Goal: Information Seeking & Learning: Learn about a topic

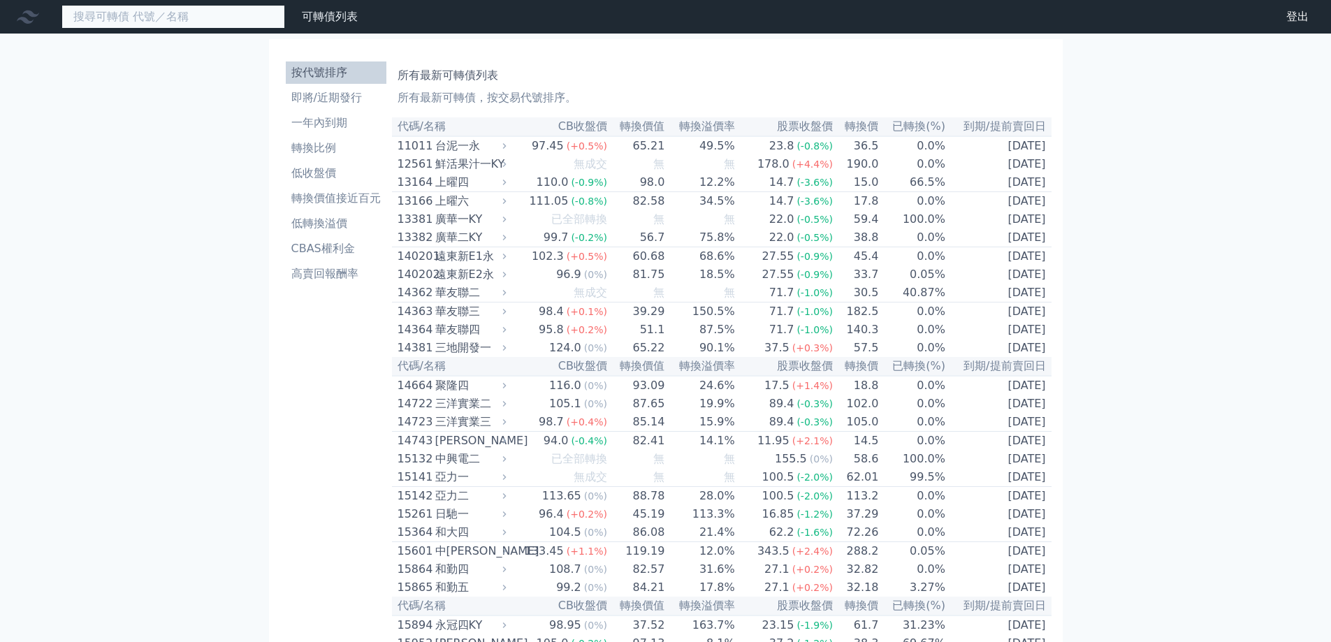
click at [233, 17] on input at bounding box center [173, 17] width 224 height 24
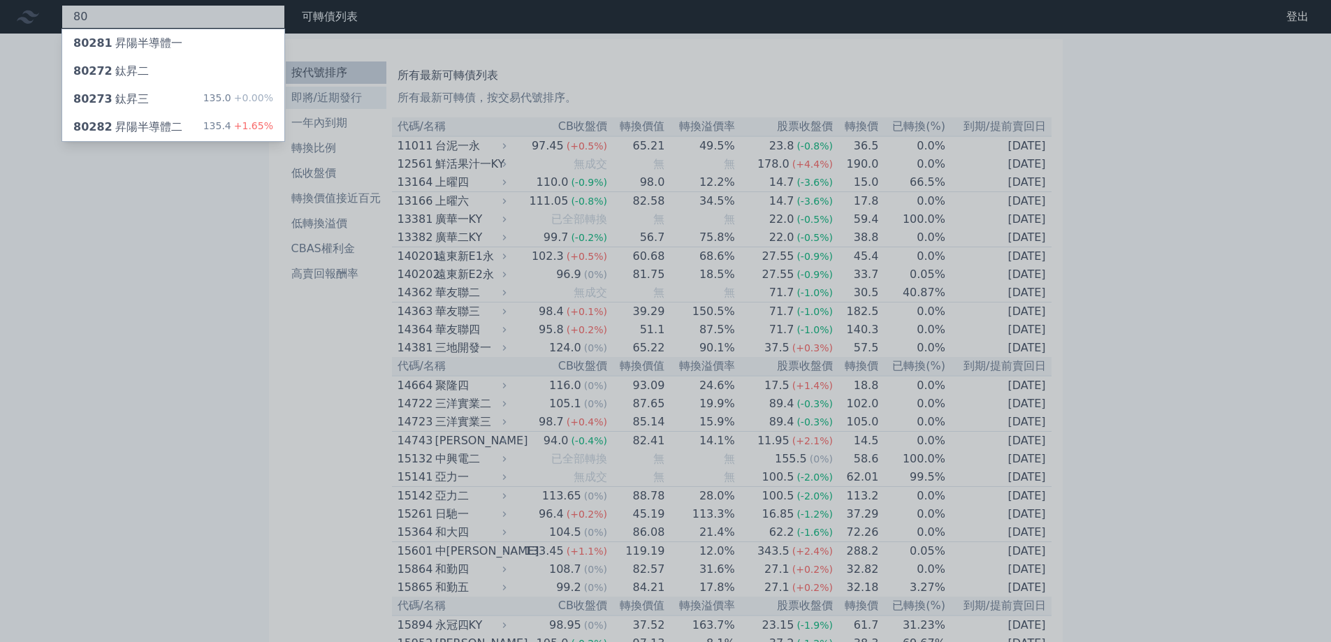
type input "8"
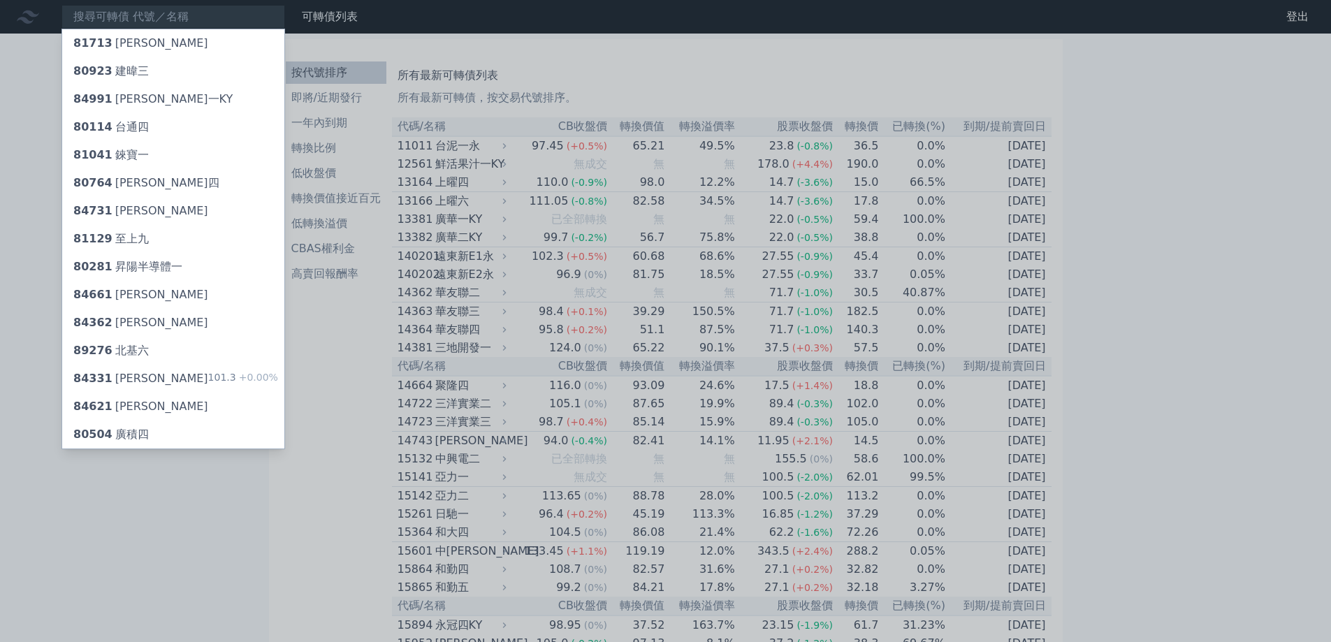
click at [333, 99] on div at bounding box center [665, 321] width 1331 height 642
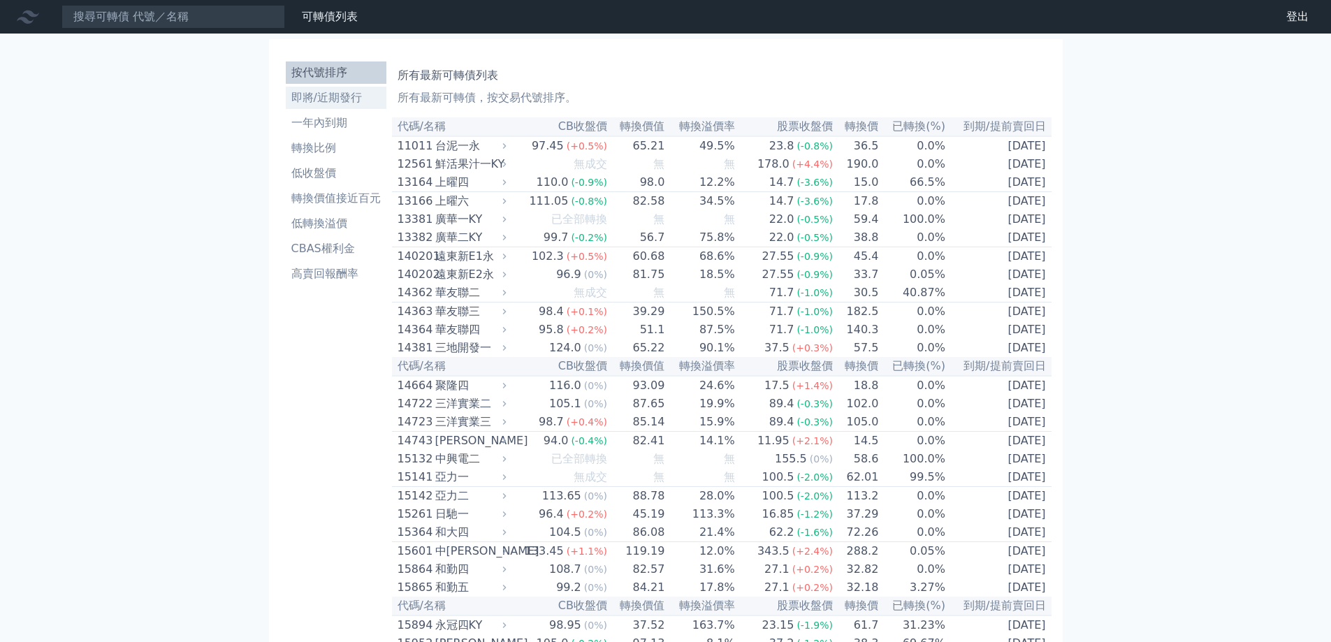
click at [333, 99] on li "即將/近期發行" at bounding box center [336, 97] width 101 height 17
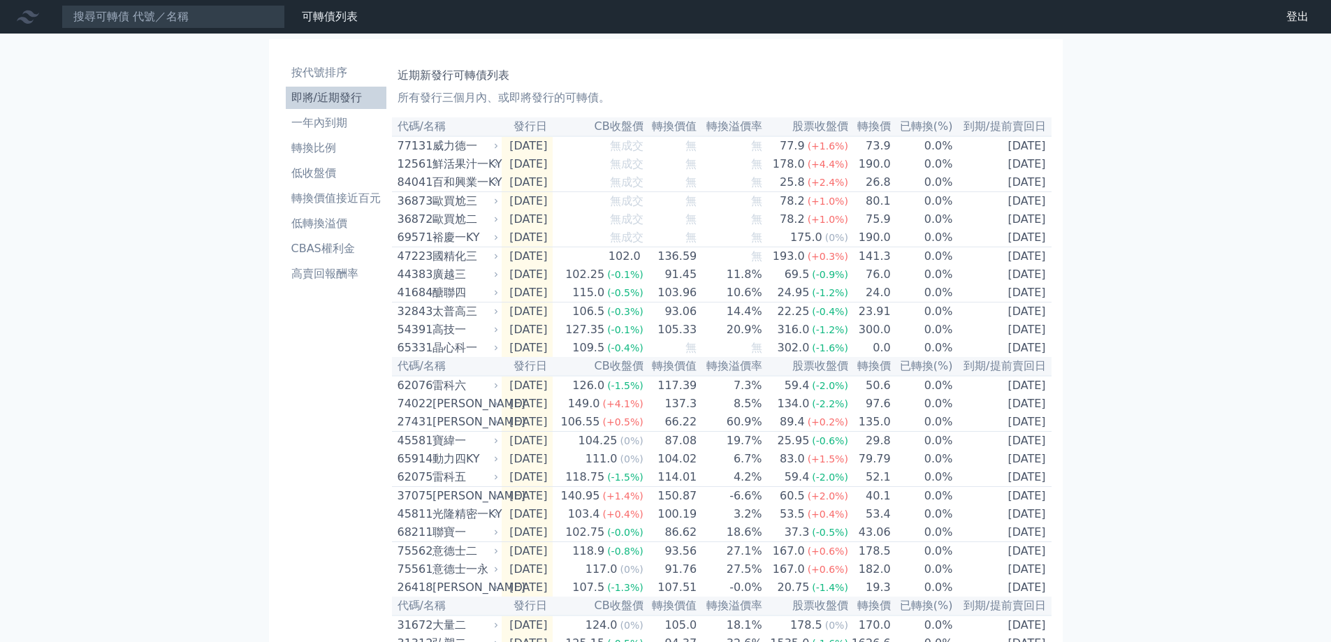
click at [332, 99] on li "即將/近期發行" at bounding box center [336, 97] width 101 height 17
click at [474, 210] on div "歐買尬三" at bounding box center [465, 201] width 64 height 17
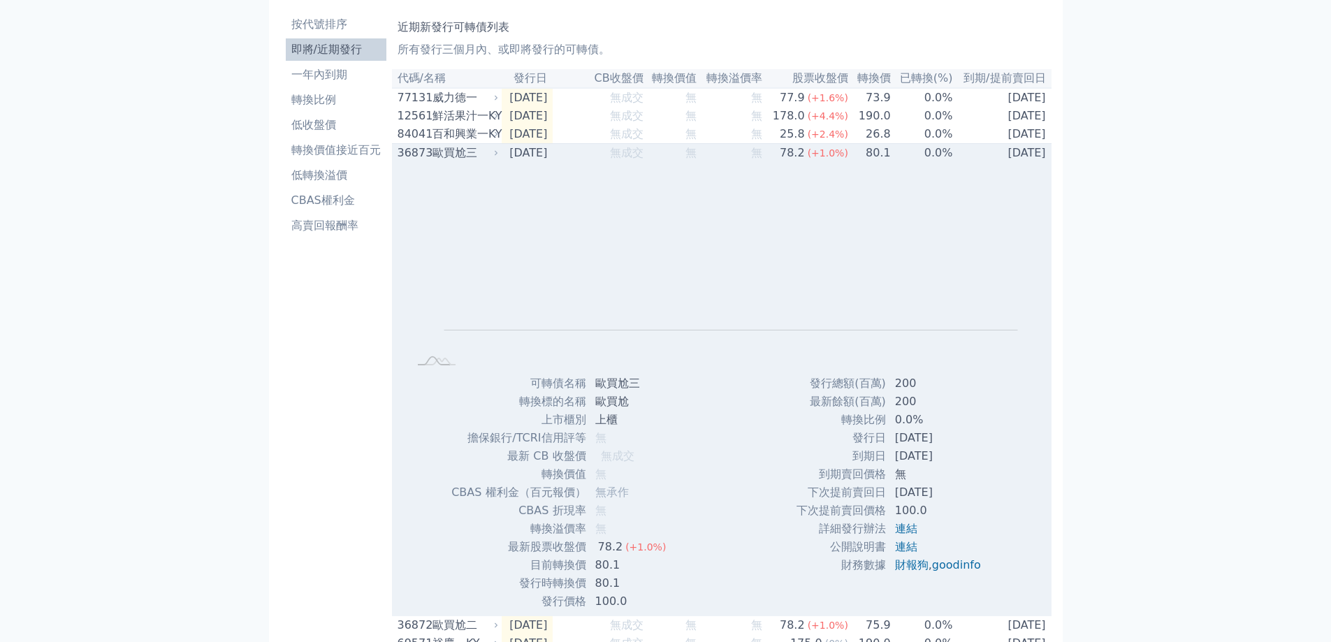
scroll to position [70, 0]
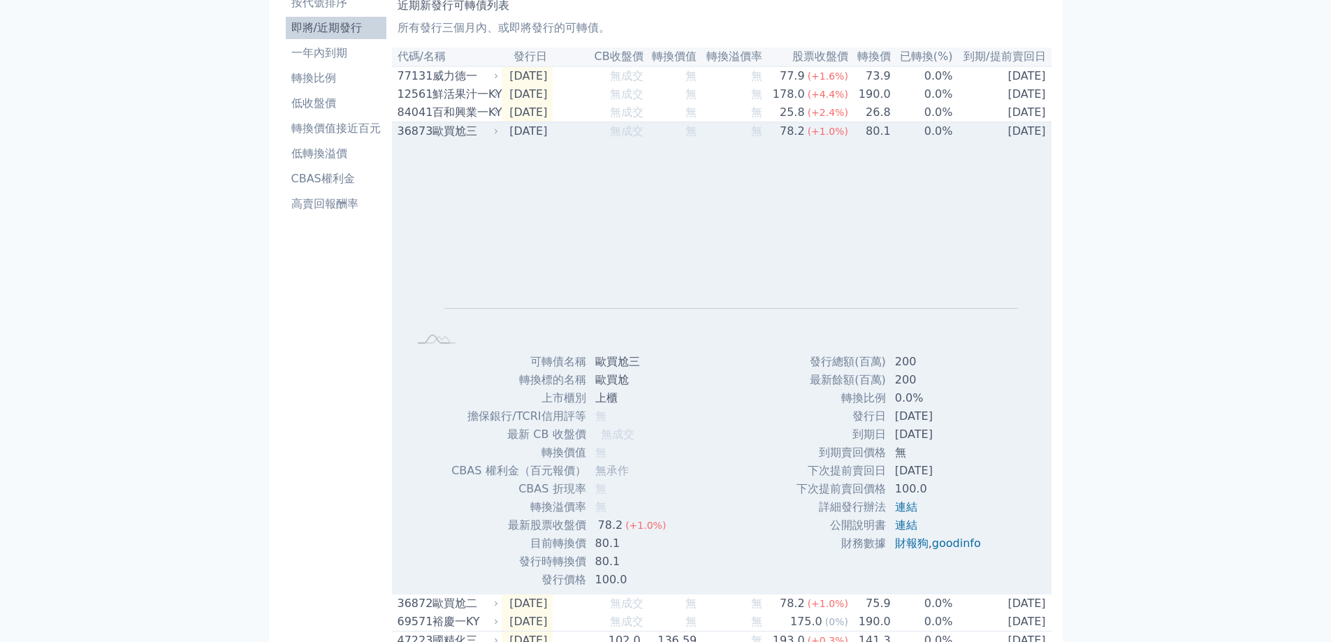
drag, startPoint x: 461, startPoint y: 135, endPoint x: 461, endPoint y: 146, distance: 11.2
click at [461, 138] on div "歐買尬三" at bounding box center [465, 131] width 64 height 17
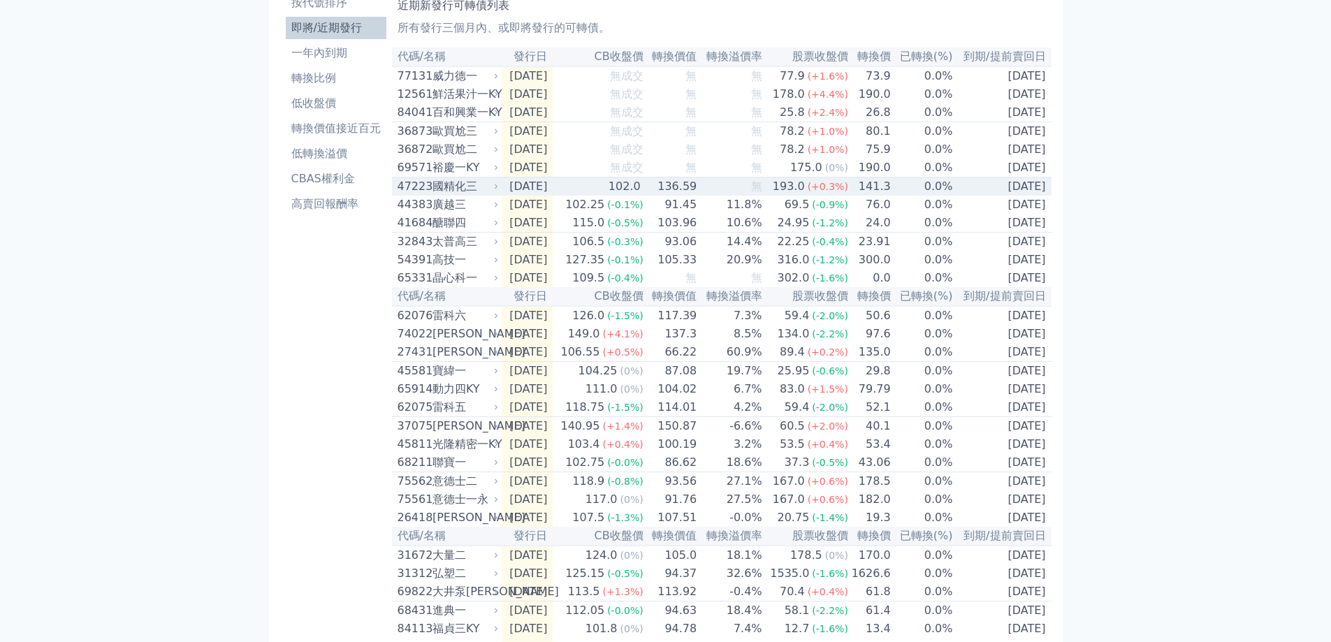
click at [488, 195] on div "國精化三" at bounding box center [465, 186] width 64 height 17
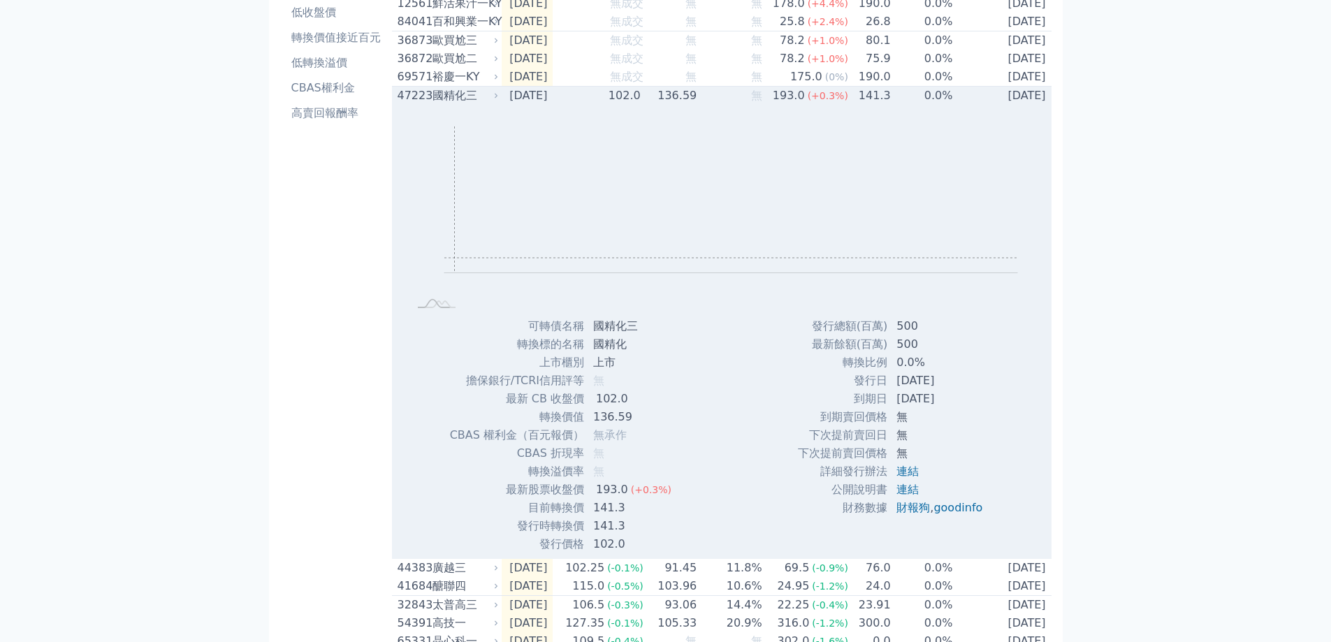
scroll to position [140, 0]
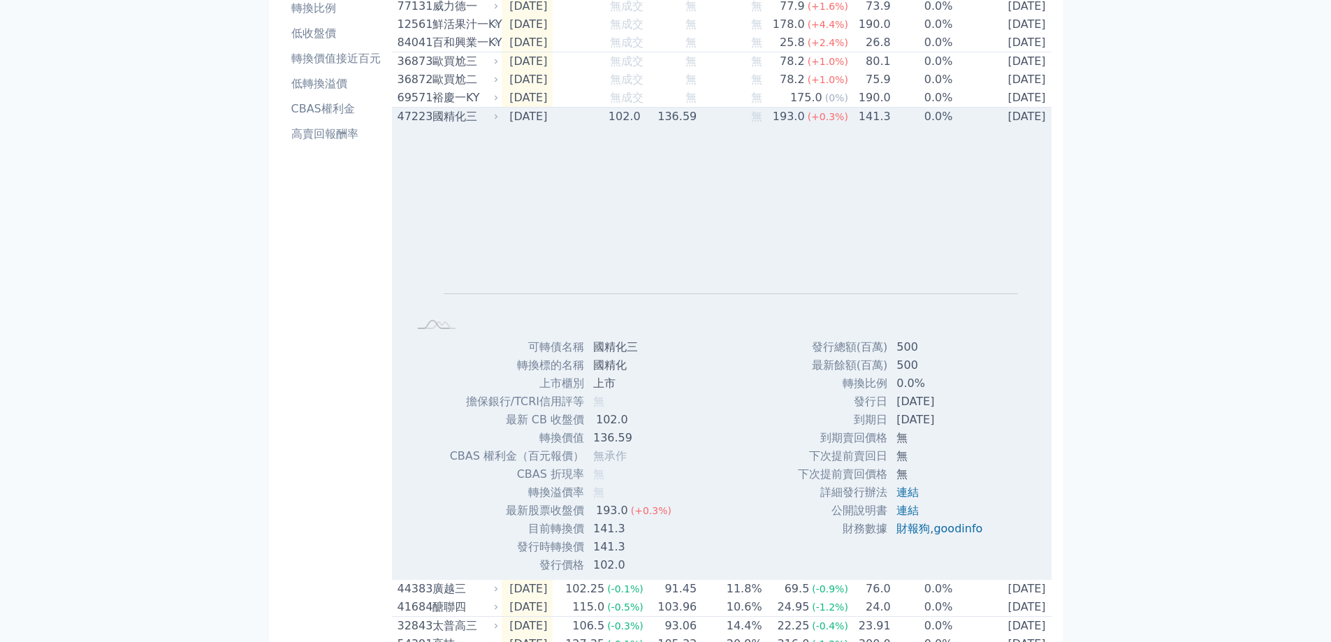
click at [511, 124] on td "[DATE]" at bounding box center [528, 117] width 52 height 19
